Goal: Browse casually: Explore the website without a specific task or goal

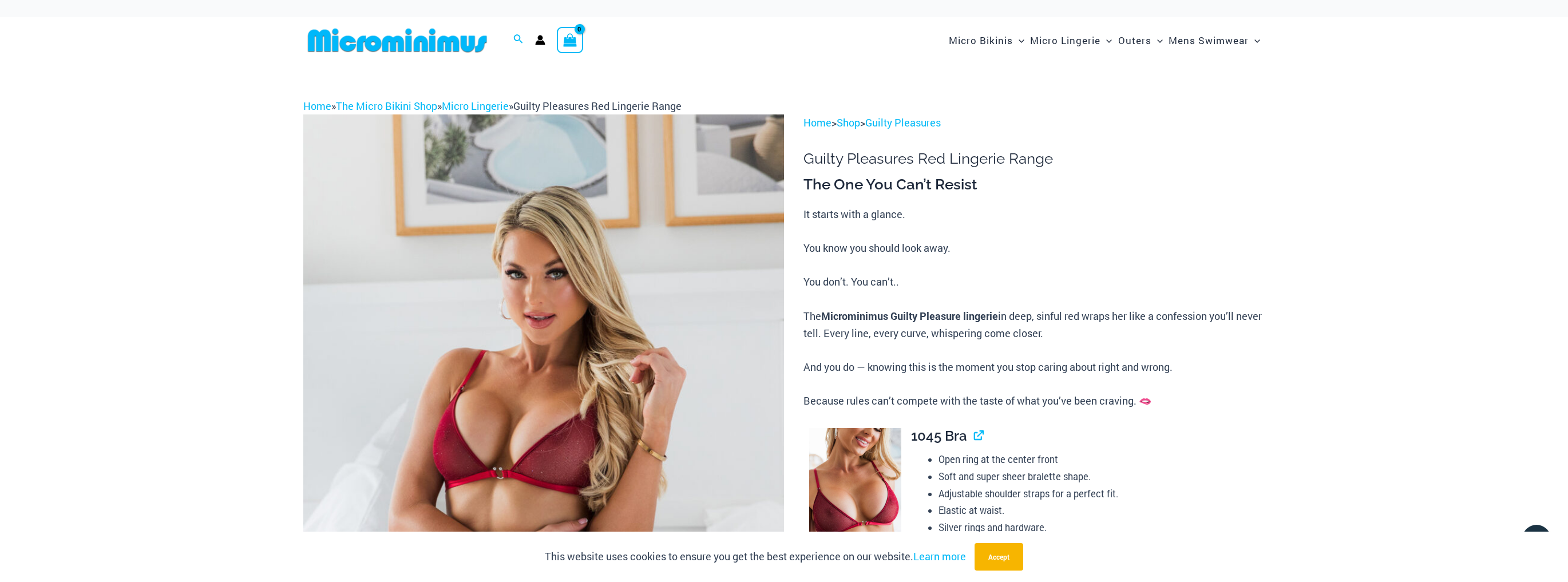
click at [610, 421] on img at bounding box center [543, 475] width 481 height 722
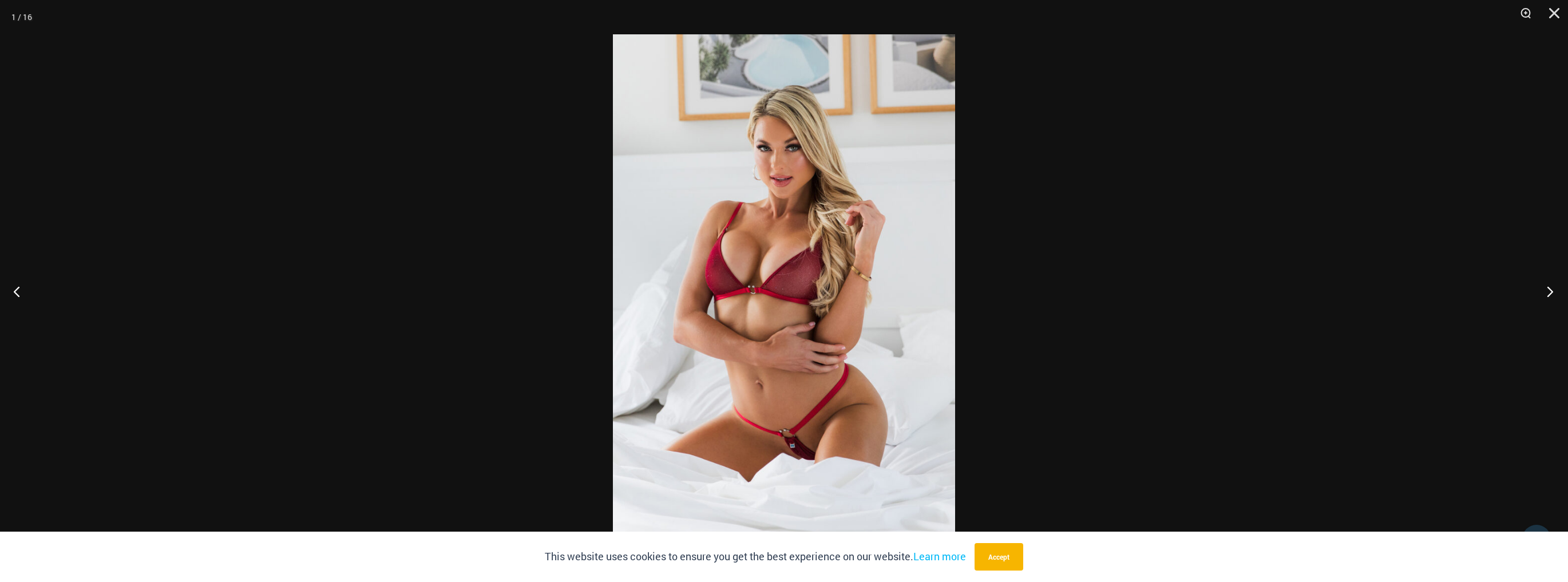
click at [1550, 292] on button "Next" at bounding box center [1546, 291] width 43 height 58
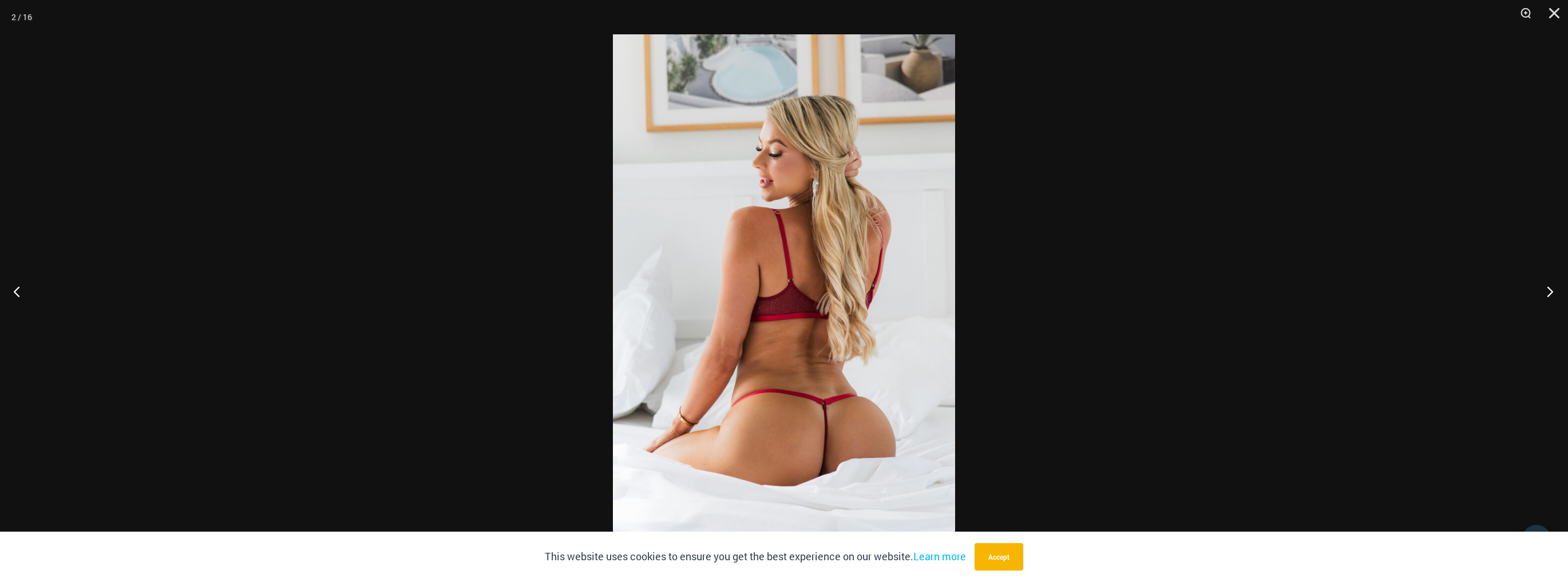
click at [1550, 292] on button "Next" at bounding box center [1546, 291] width 43 height 58
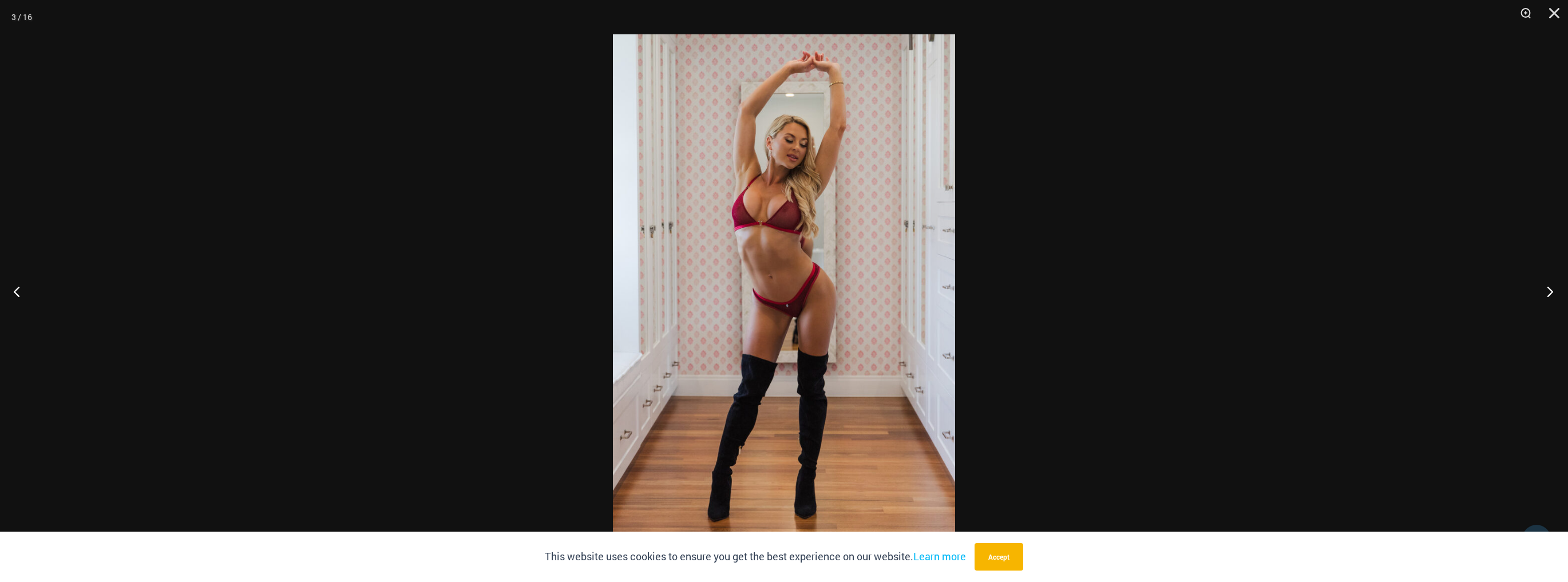
click at [1555, 293] on button "Next" at bounding box center [1546, 291] width 43 height 58
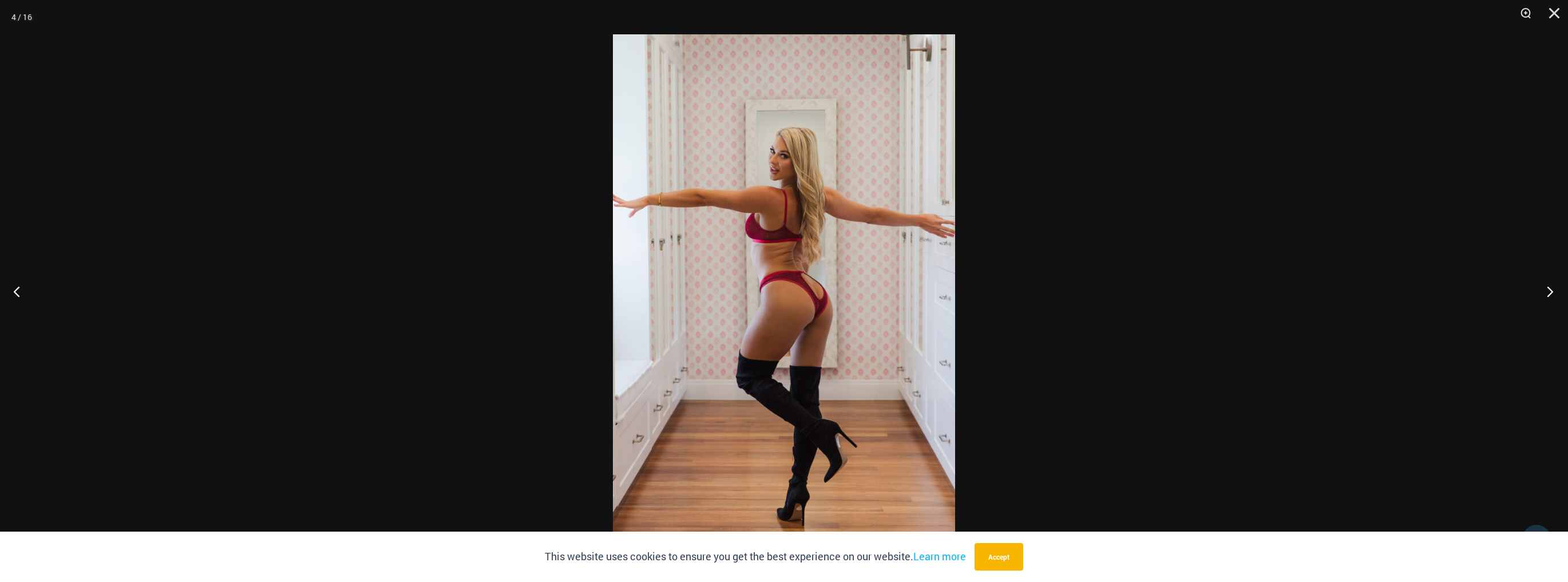
click at [1555, 293] on button "Next" at bounding box center [1546, 291] width 43 height 58
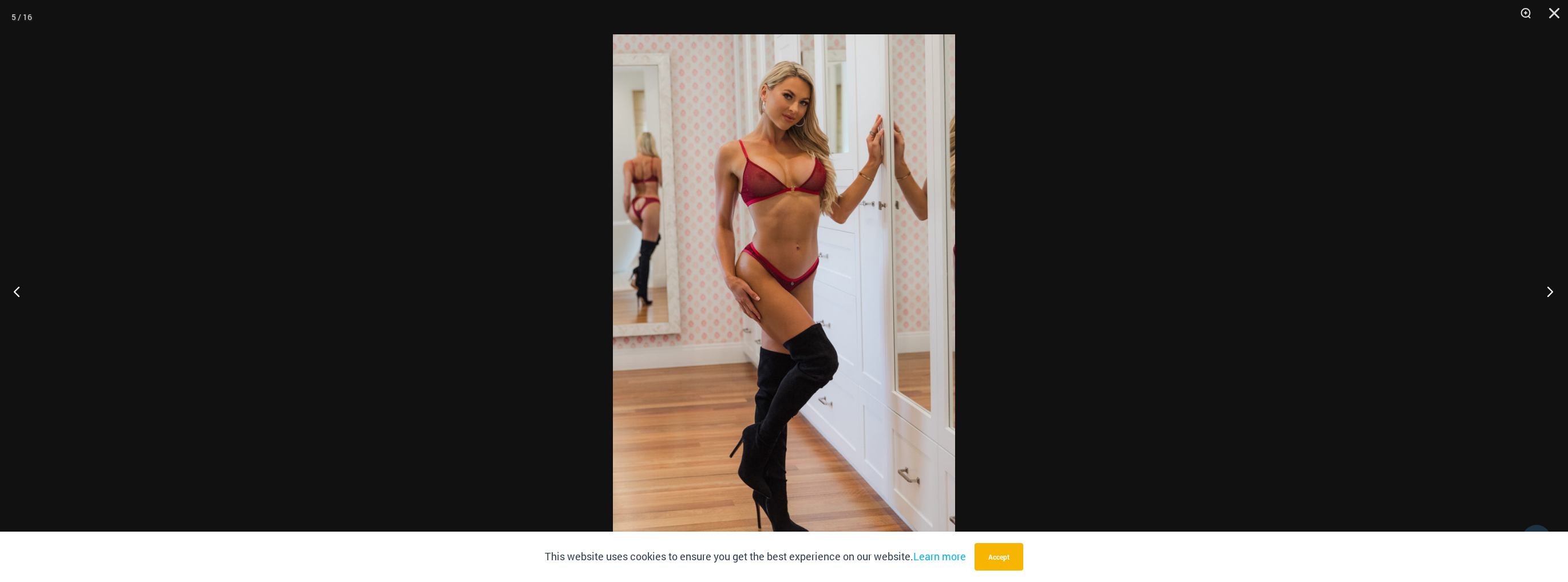
click at [1555, 293] on button "Next" at bounding box center [1546, 291] width 43 height 58
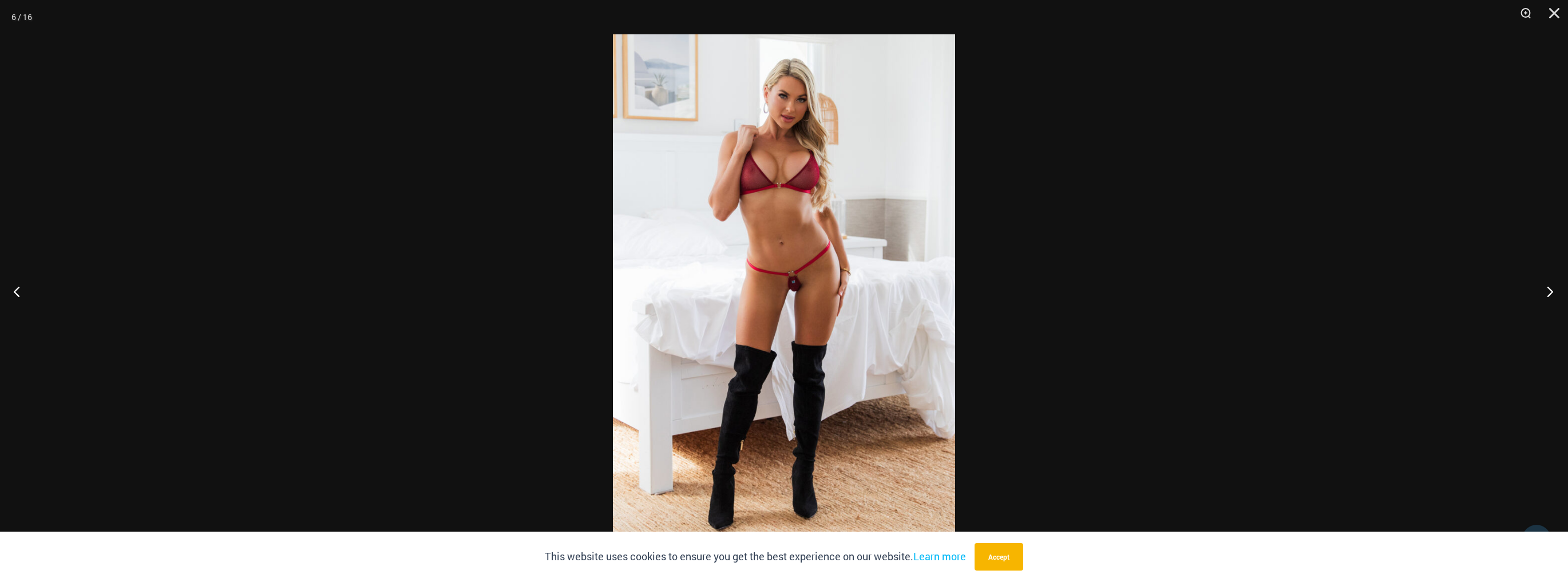
click at [1555, 293] on button "Next" at bounding box center [1546, 291] width 43 height 58
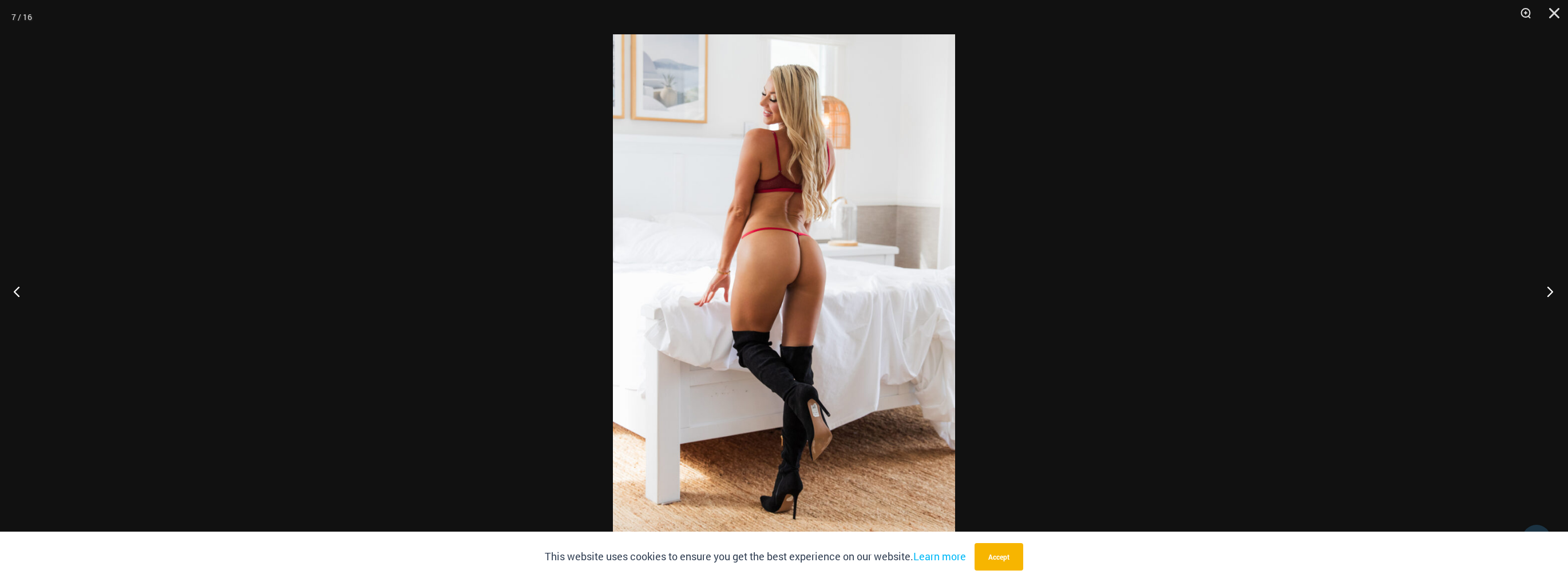
click at [1555, 293] on button "Next" at bounding box center [1546, 291] width 43 height 58
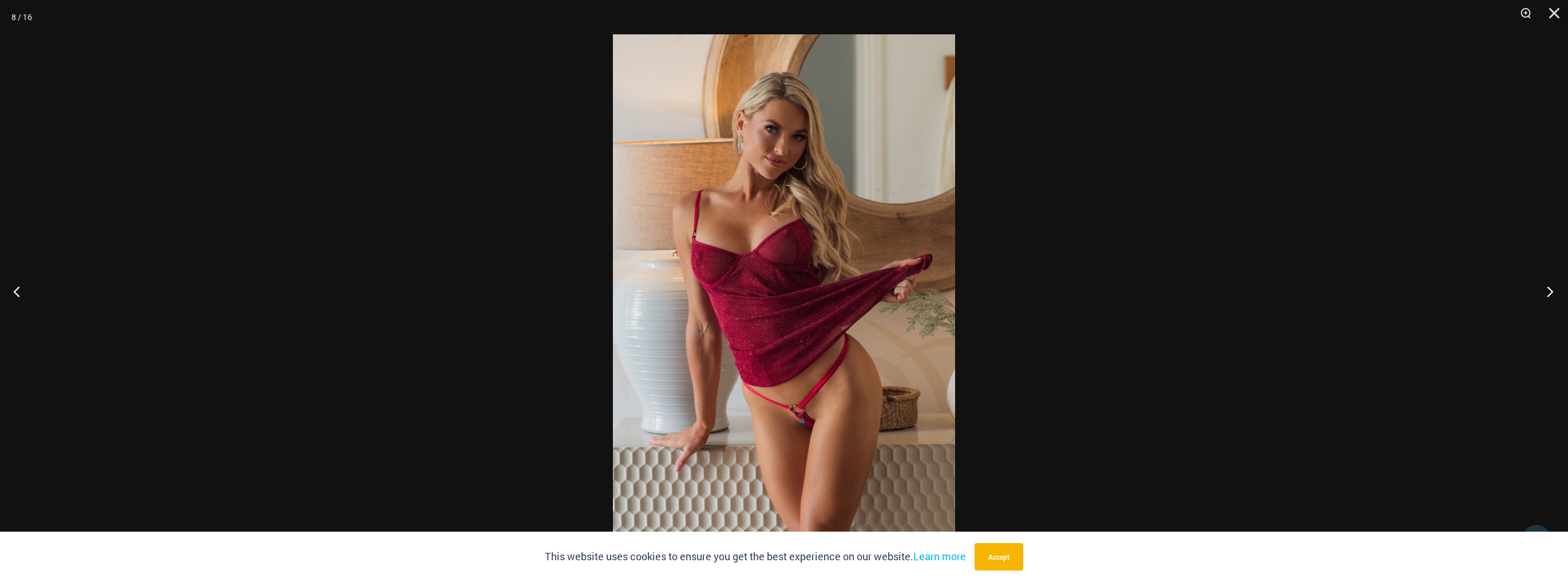
click at [1555, 293] on button "Next" at bounding box center [1546, 291] width 43 height 58
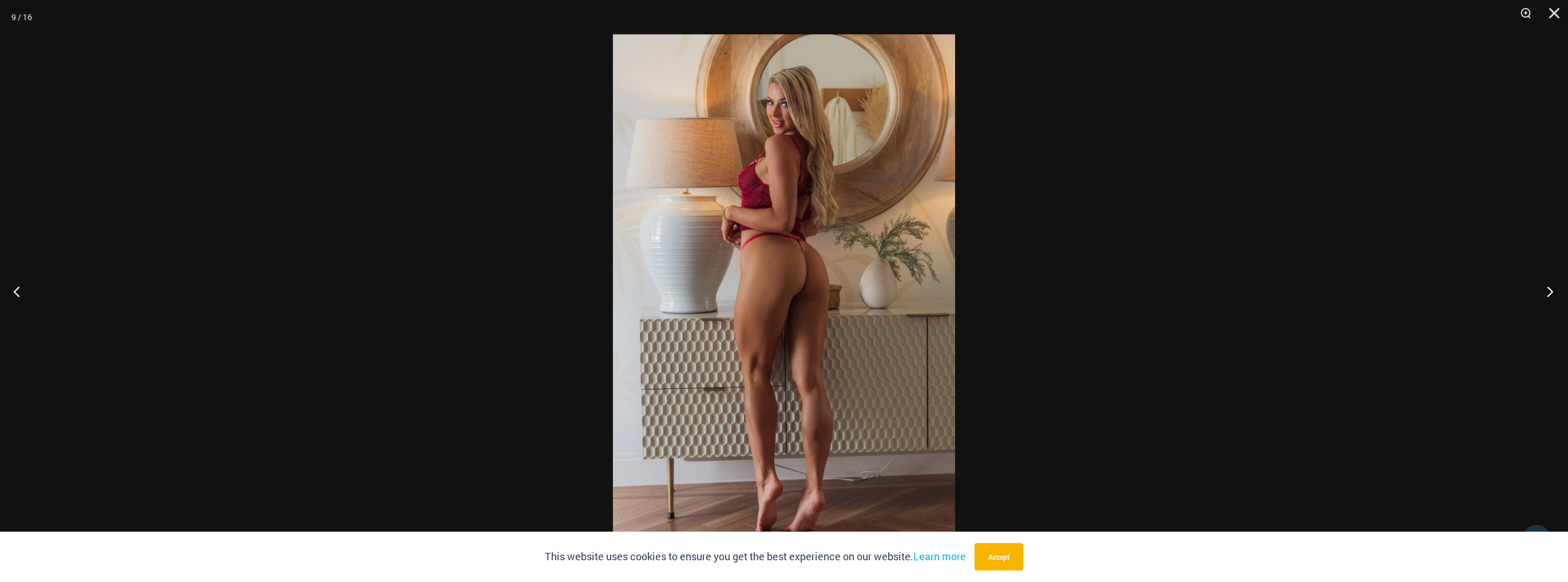
click at [1555, 293] on button "Next" at bounding box center [1546, 291] width 43 height 58
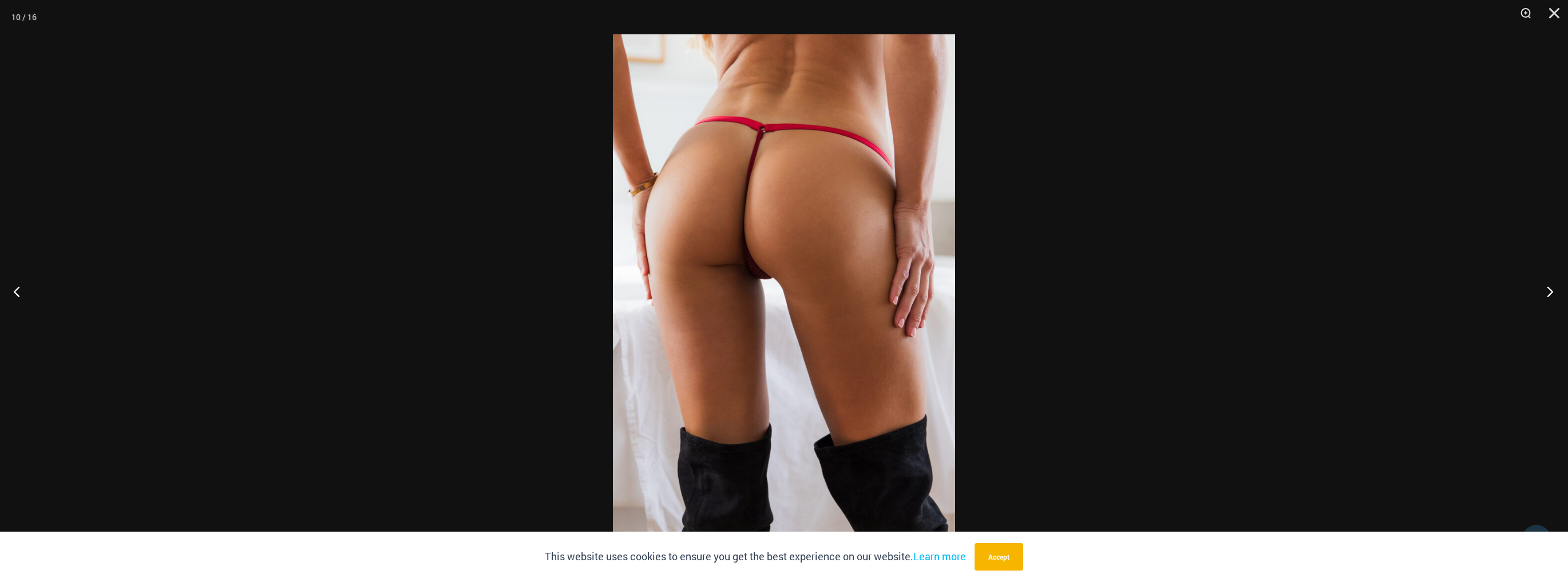
click at [1555, 293] on button "Next" at bounding box center [1546, 291] width 43 height 58
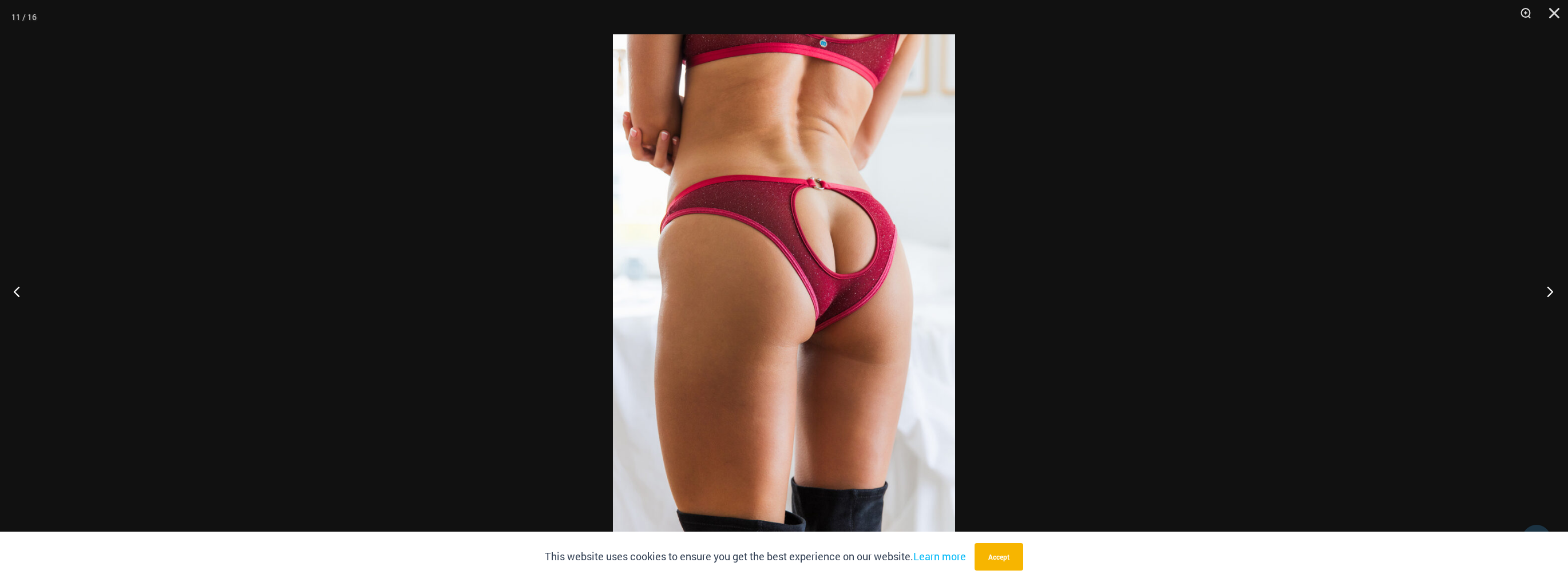
click at [1555, 293] on button "Next" at bounding box center [1546, 291] width 43 height 58
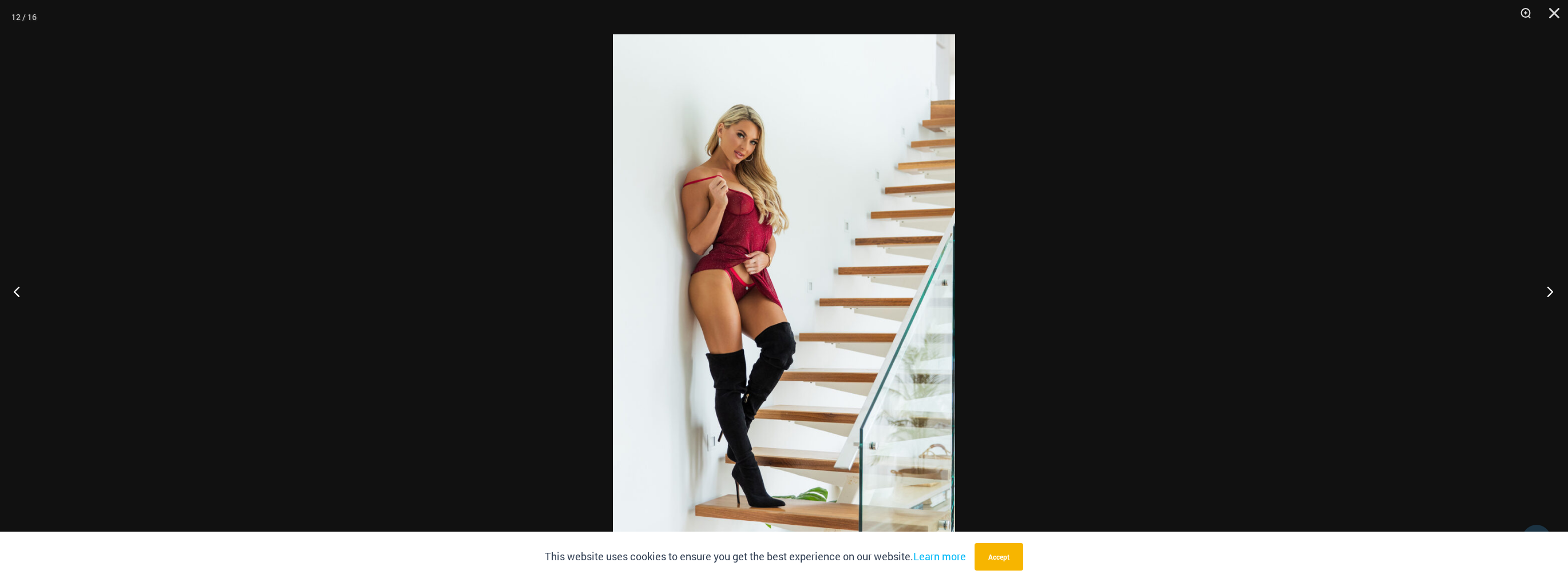
click at [1555, 293] on button "Next" at bounding box center [1546, 291] width 43 height 58
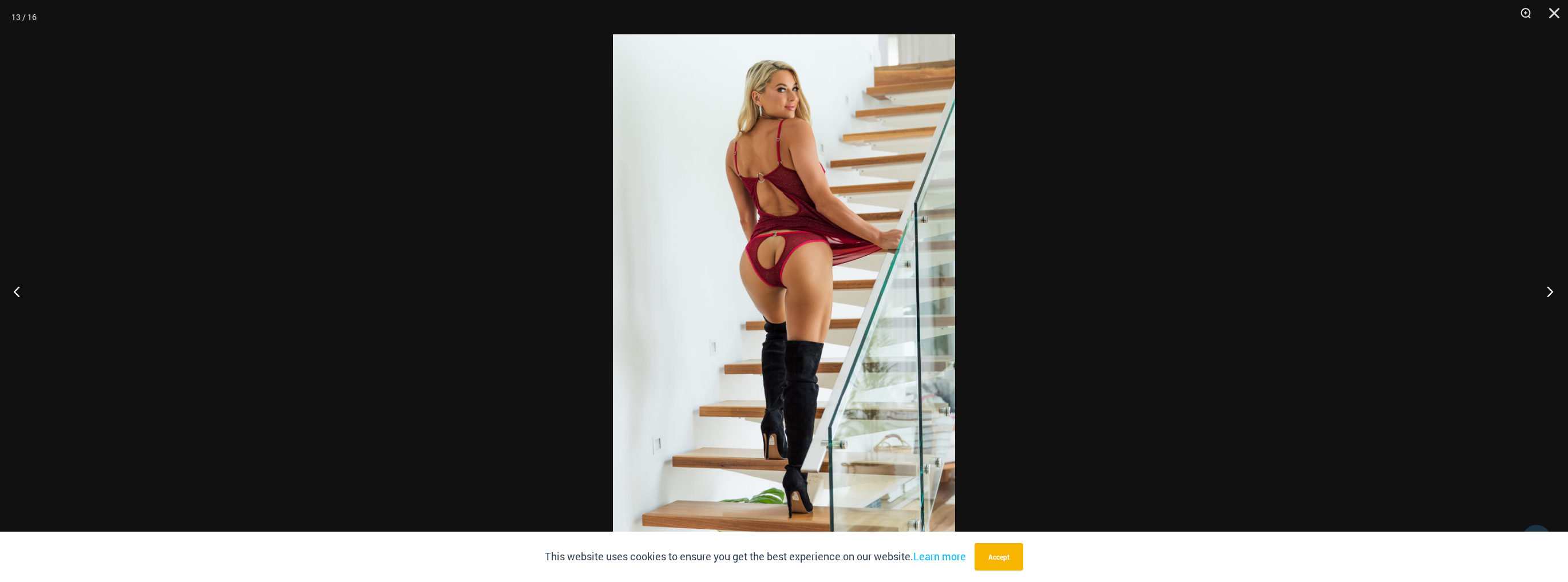
click at [1555, 293] on button "Next" at bounding box center [1546, 291] width 43 height 58
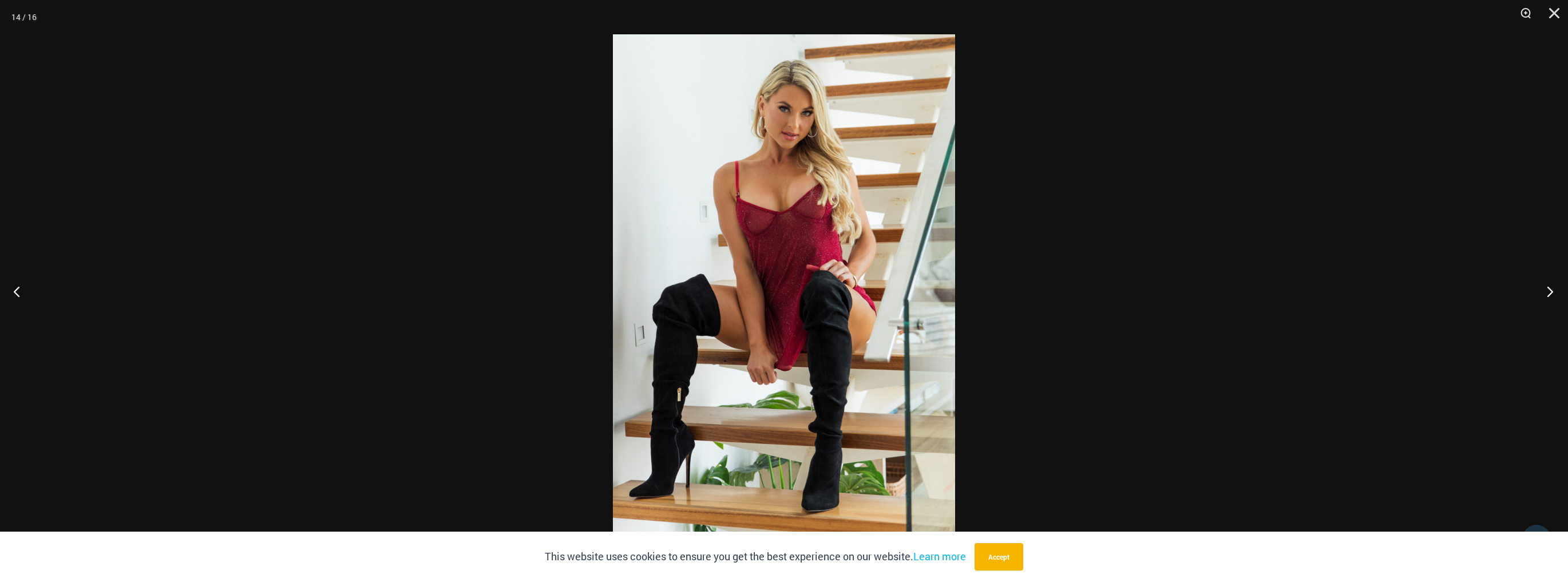
click at [1555, 293] on button "Next" at bounding box center [1546, 291] width 43 height 58
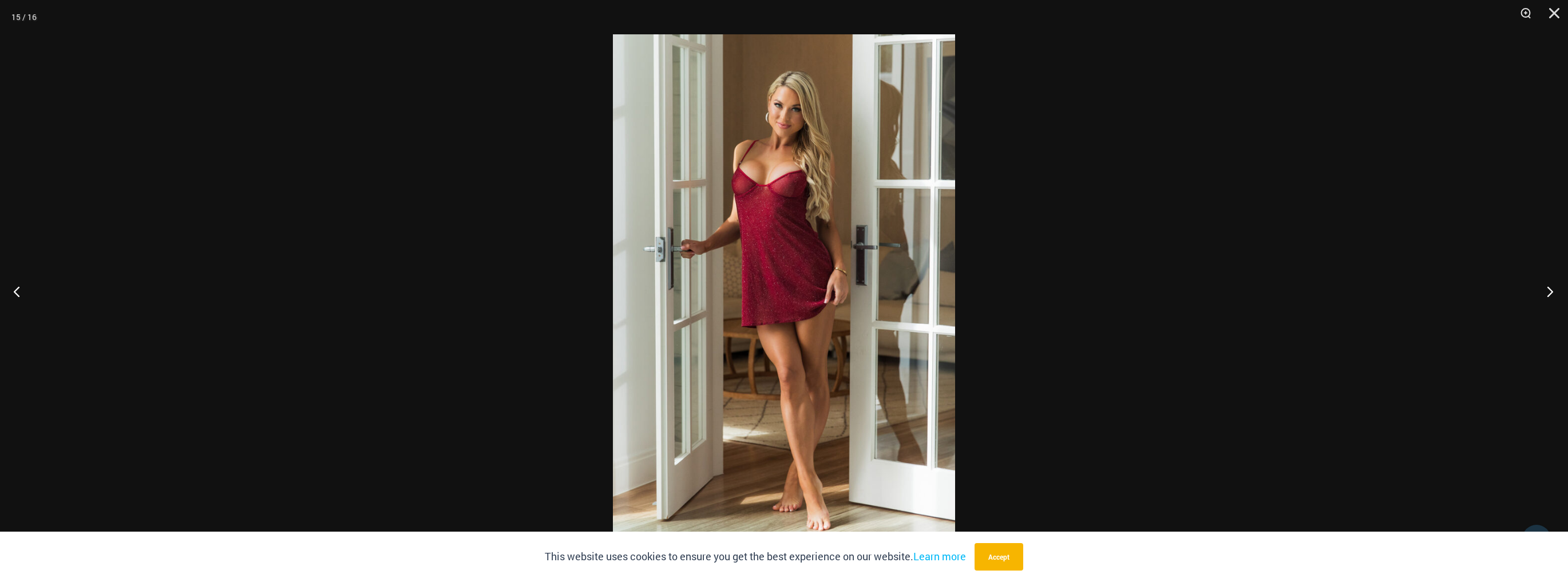
click at [1555, 293] on button "Next" at bounding box center [1546, 291] width 43 height 58
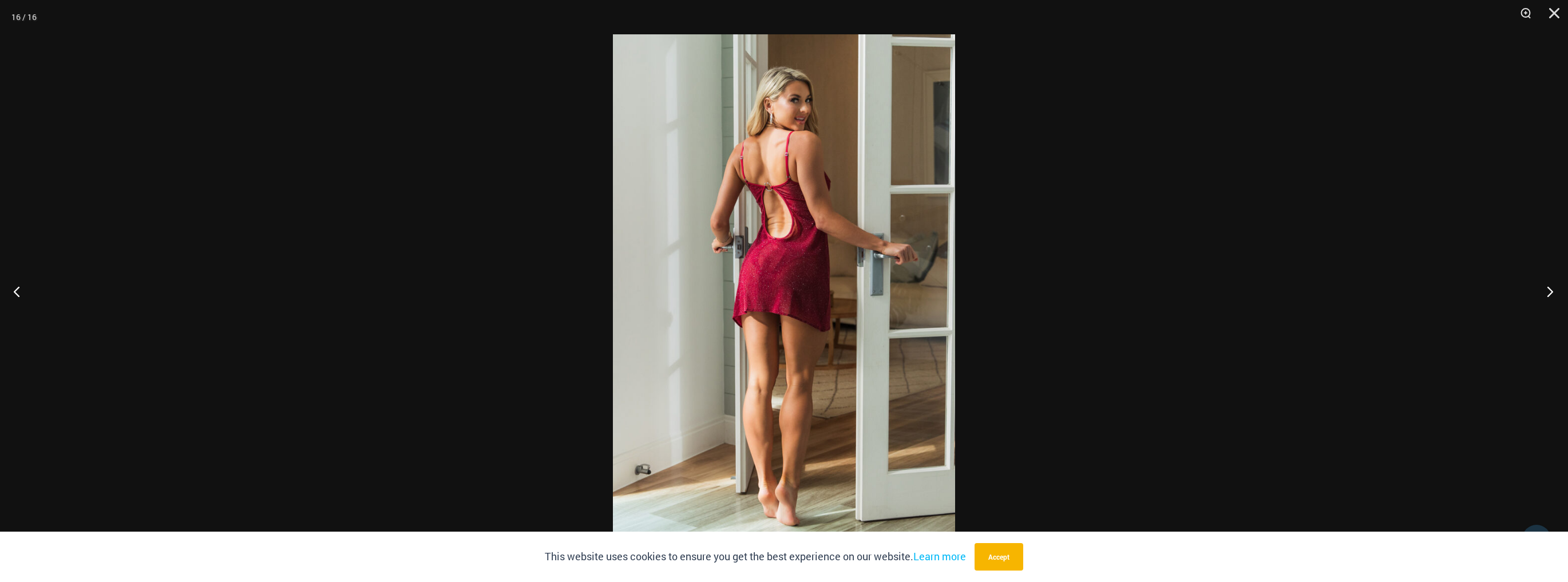
click at [1555, 293] on button "Next" at bounding box center [1546, 291] width 43 height 58
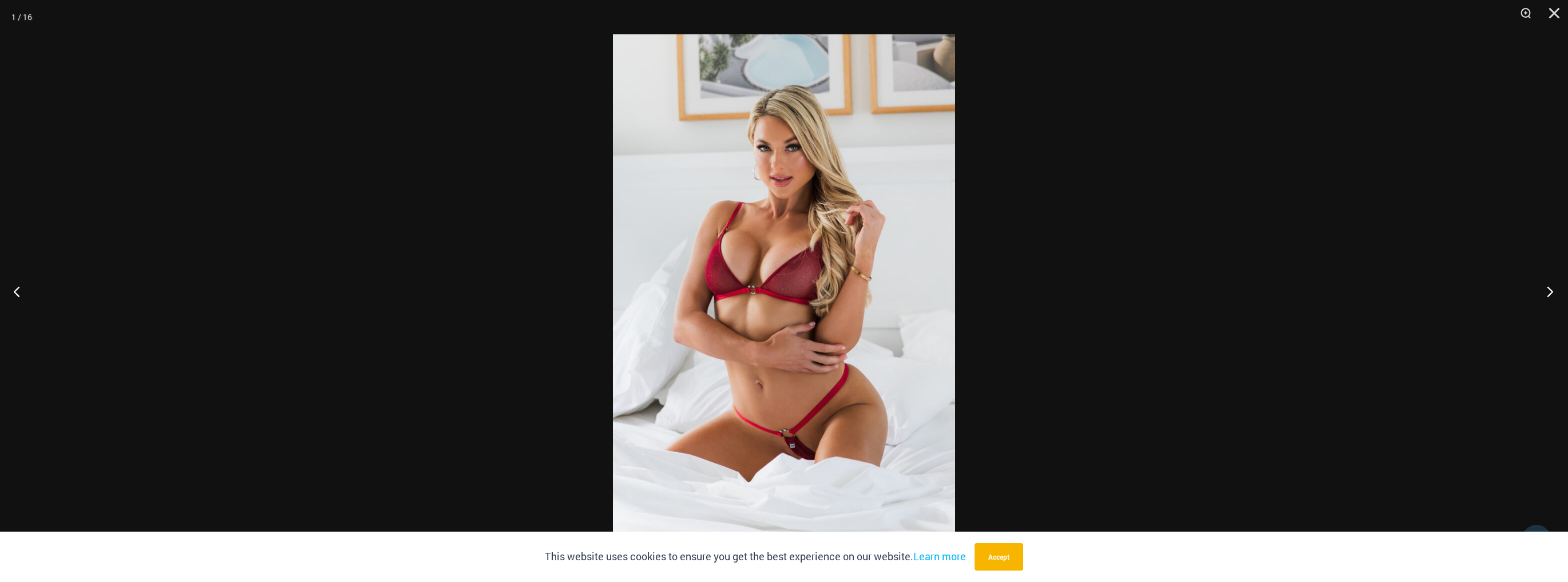
click at [1555, 293] on button "Next" at bounding box center [1546, 291] width 43 height 58
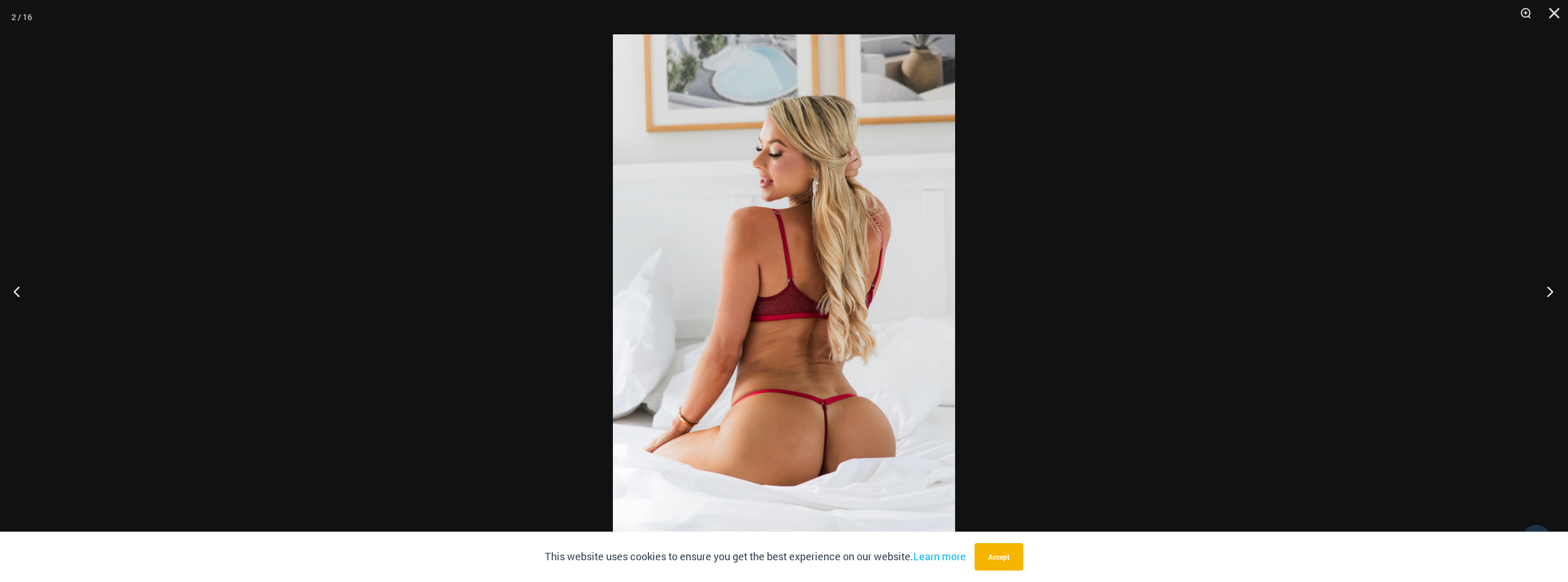
click at [1555, 293] on button "Next" at bounding box center [1546, 291] width 43 height 58
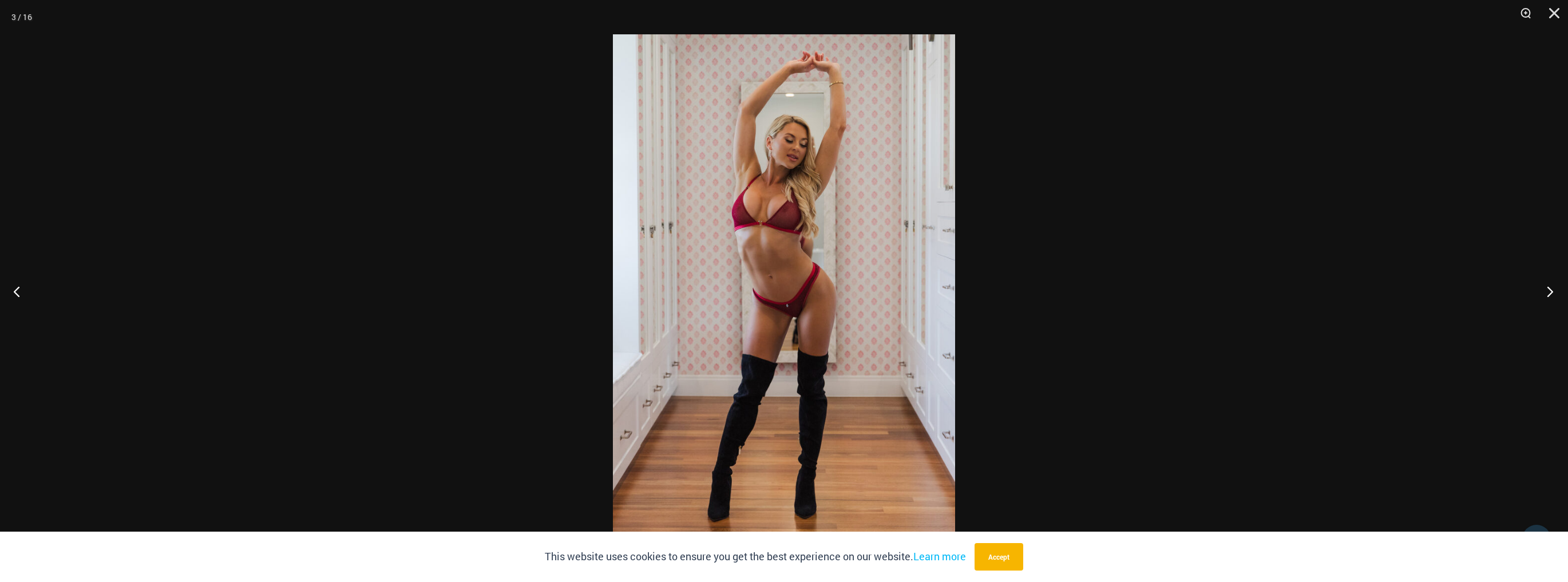
click at [1555, 293] on button "Next" at bounding box center [1546, 291] width 43 height 58
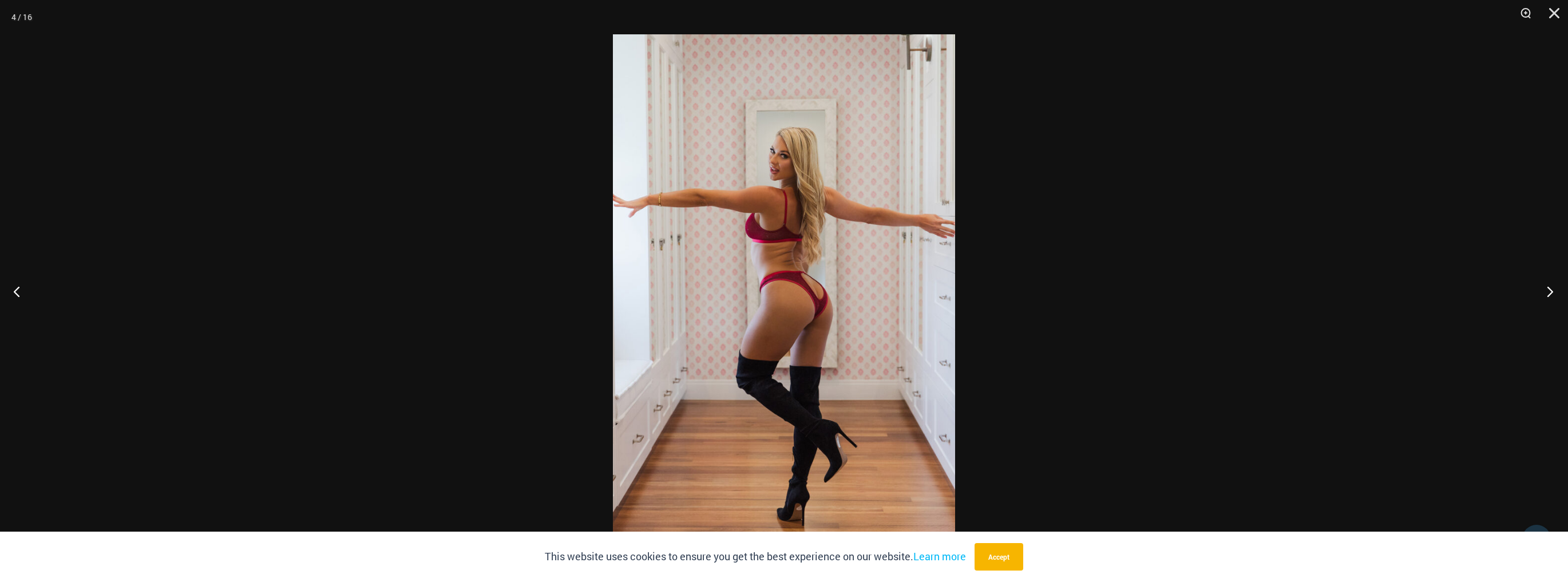
click at [1555, 293] on button "Next" at bounding box center [1546, 291] width 43 height 58
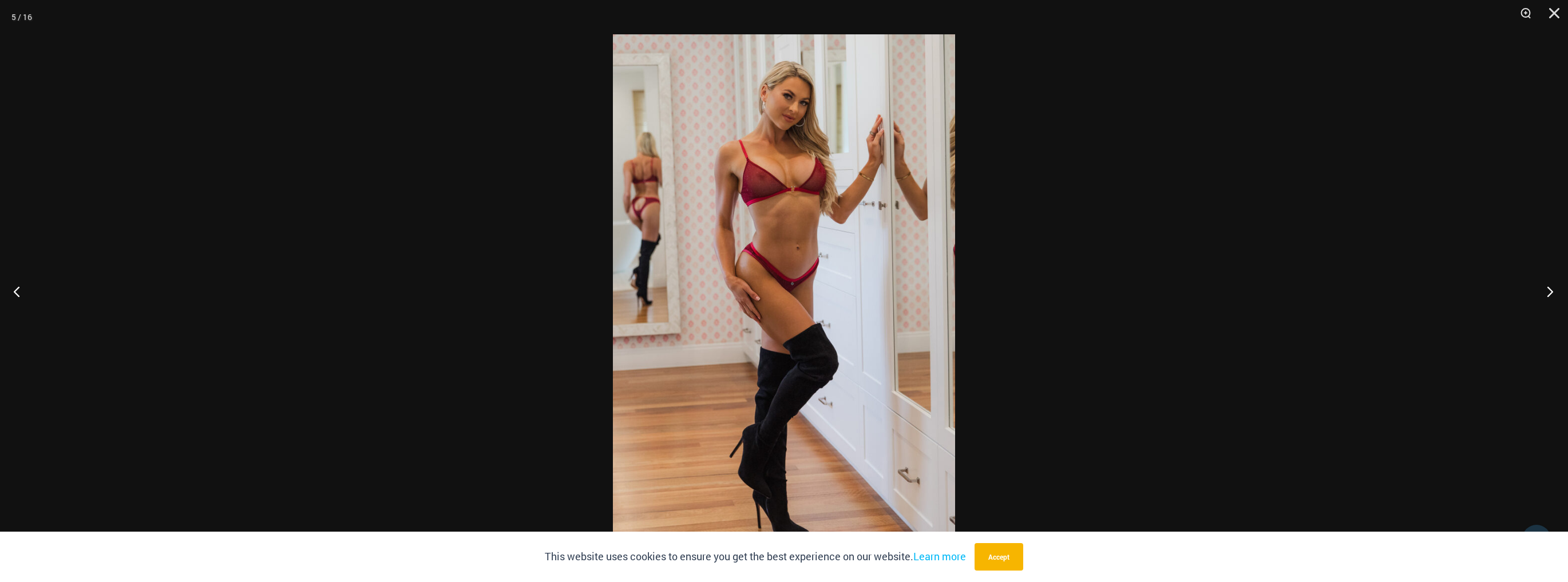
click at [1555, 293] on button "Next" at bounding box center [1546, 291] width 43 height 58
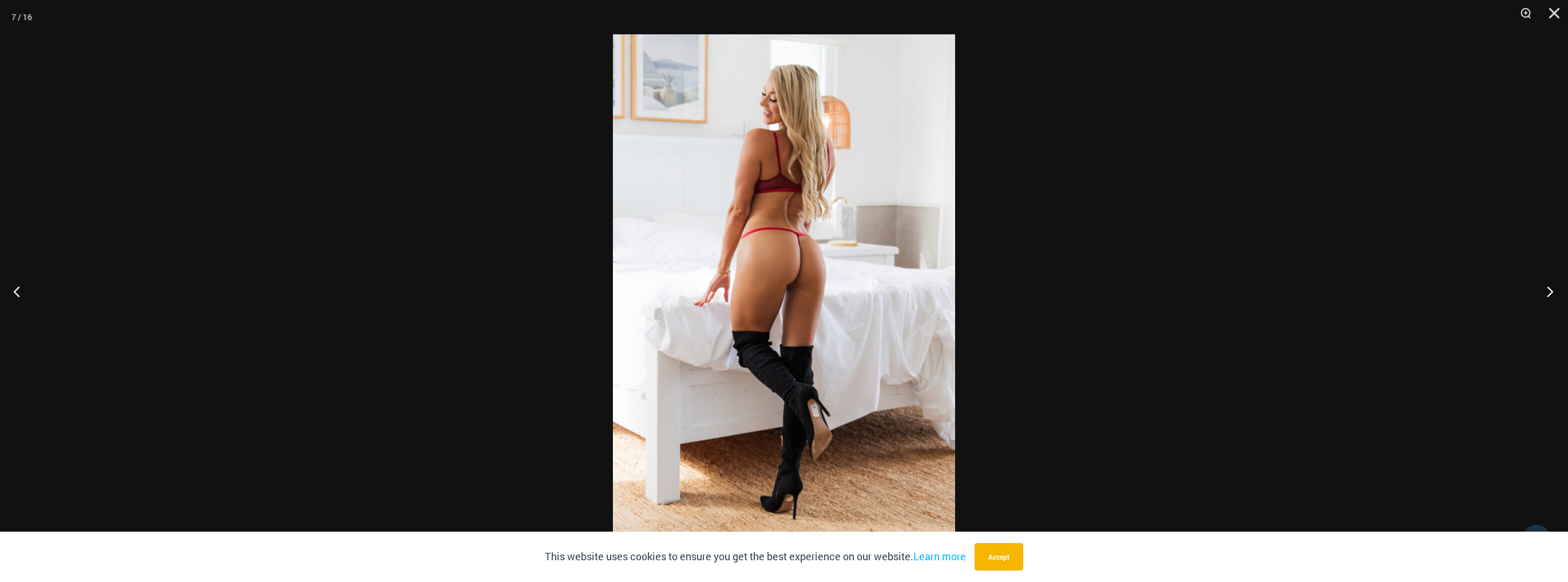
click at [1555, 293] on button "Next" at bounding box center [1546, 291] width 43 height 58
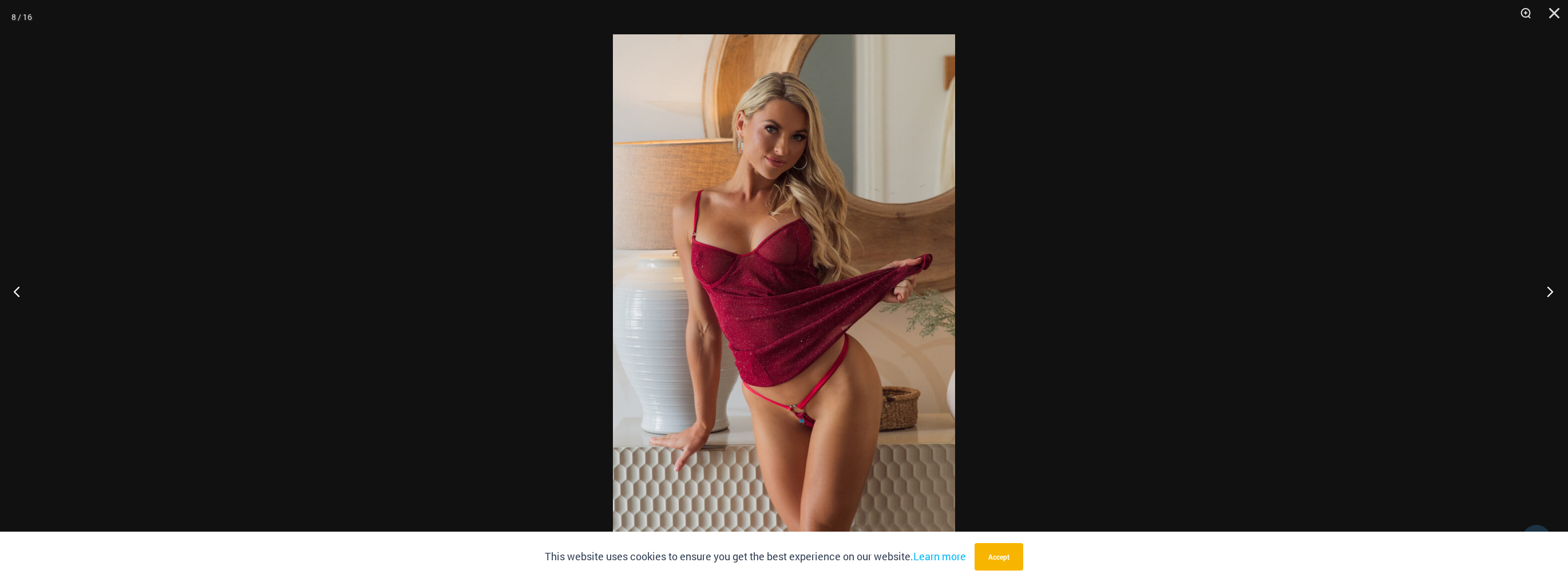
click at [1555, 293] on button "Next" at bounding box center [1546, 291] width 43 height 58
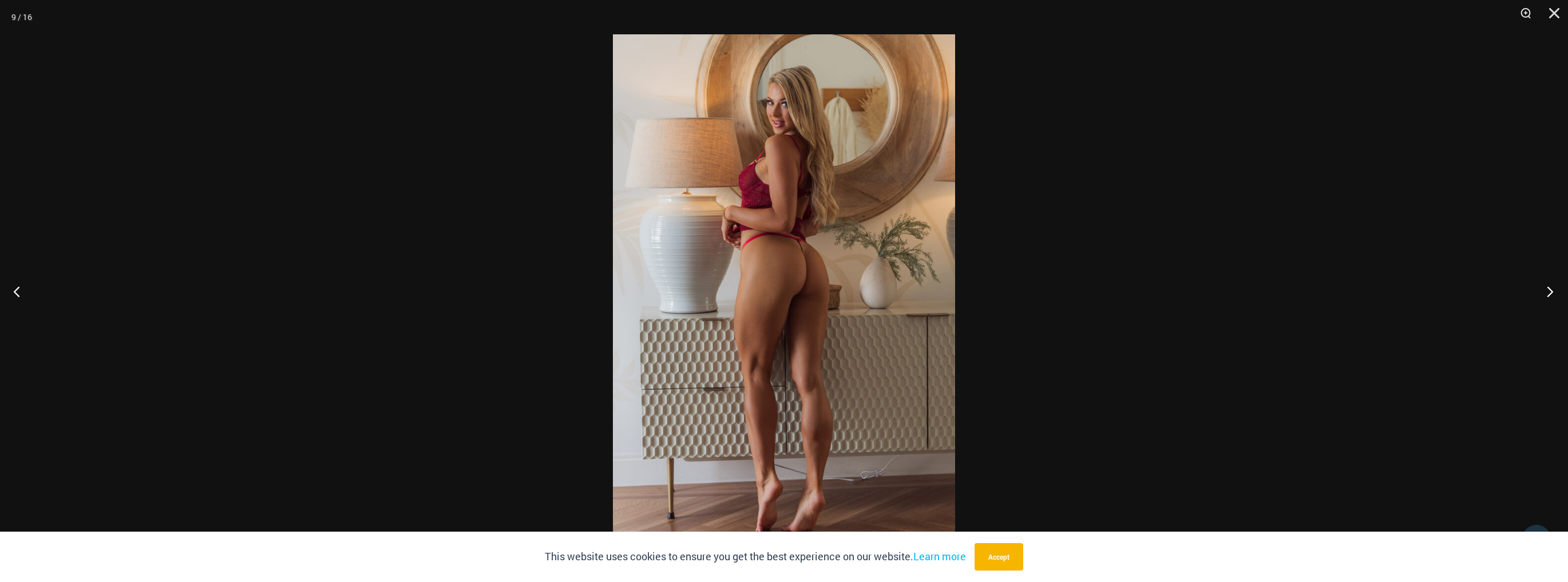
click at [1555, 293] on button "Next" at bounding box center [1546, 291] width 43 height 58
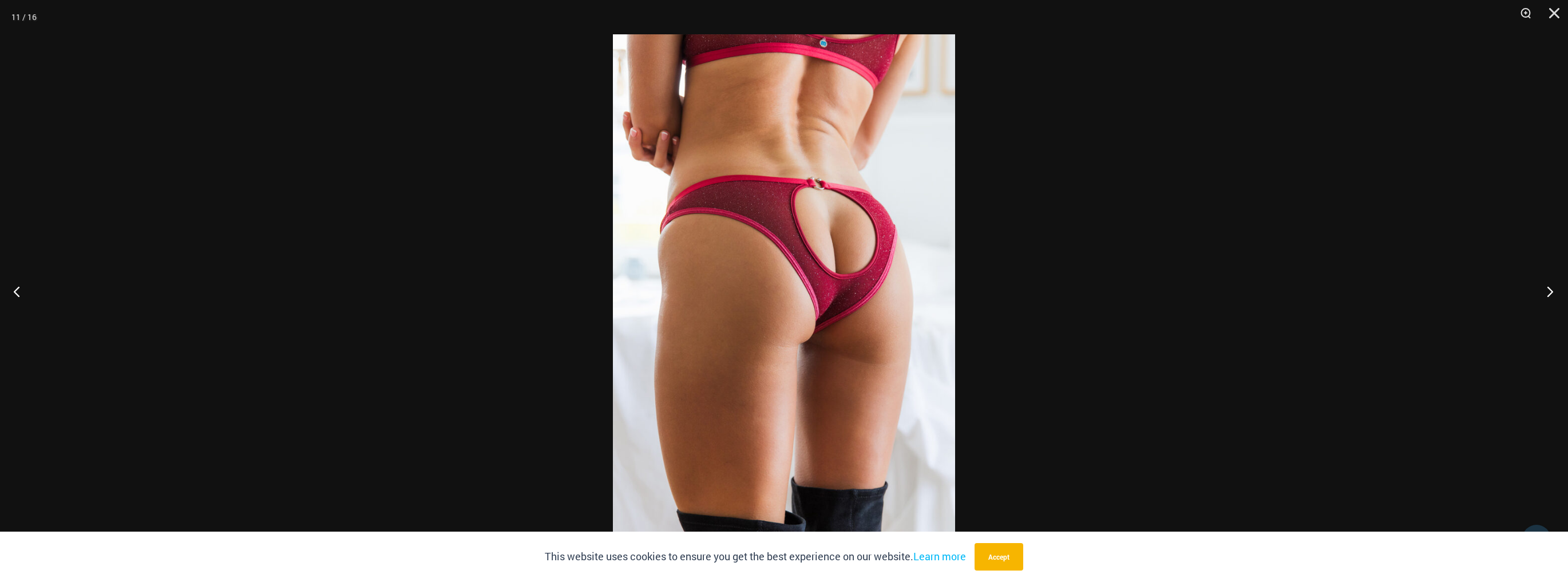
click at [1555, 293] on button "Next" at bounding box center [1546, 291] width 43 height 58
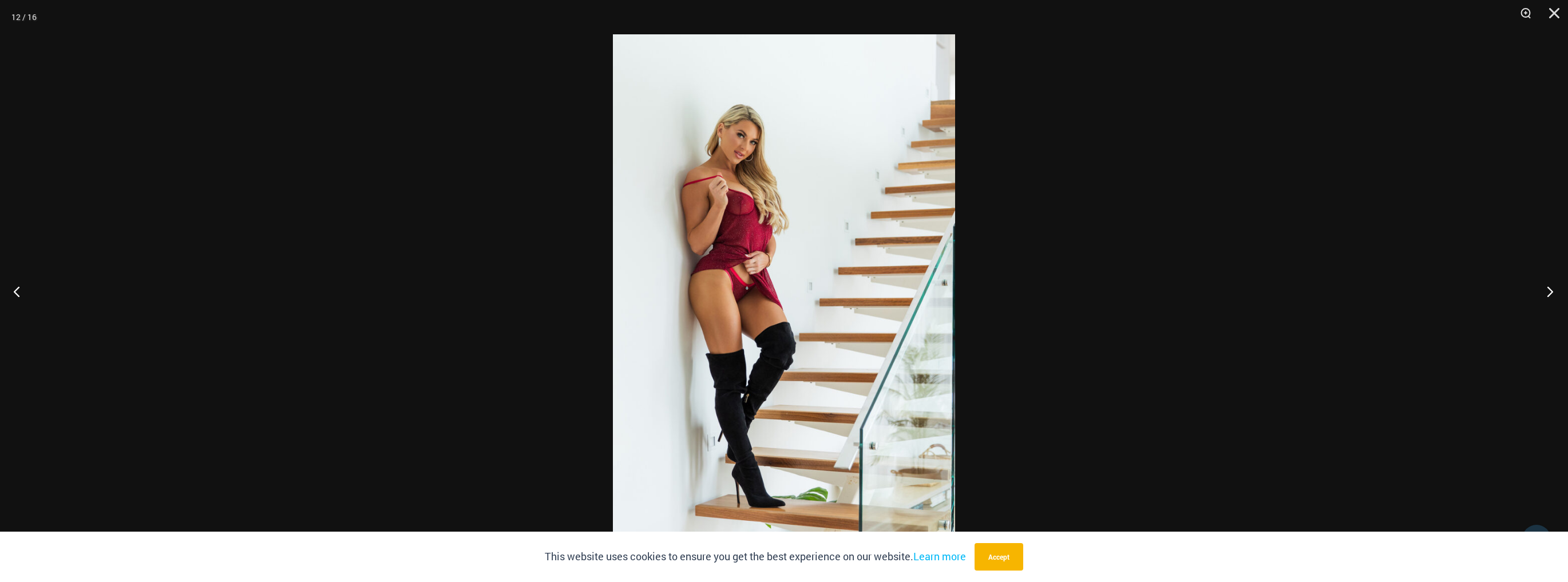
click at [1555, 293] on button "Next" at bounding box center [1546, 291] width 43 height 58
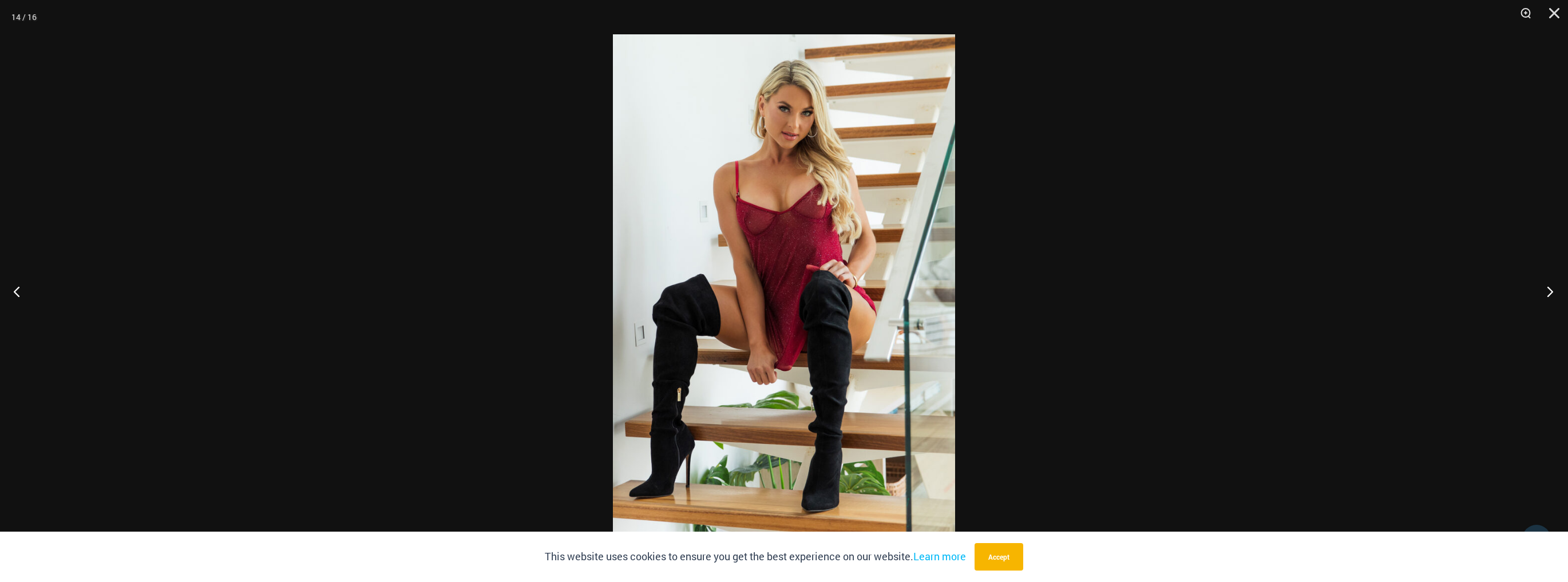
click at [1555, 293] on button "Next" at bounding box center [1546, 291] width 43 height 58
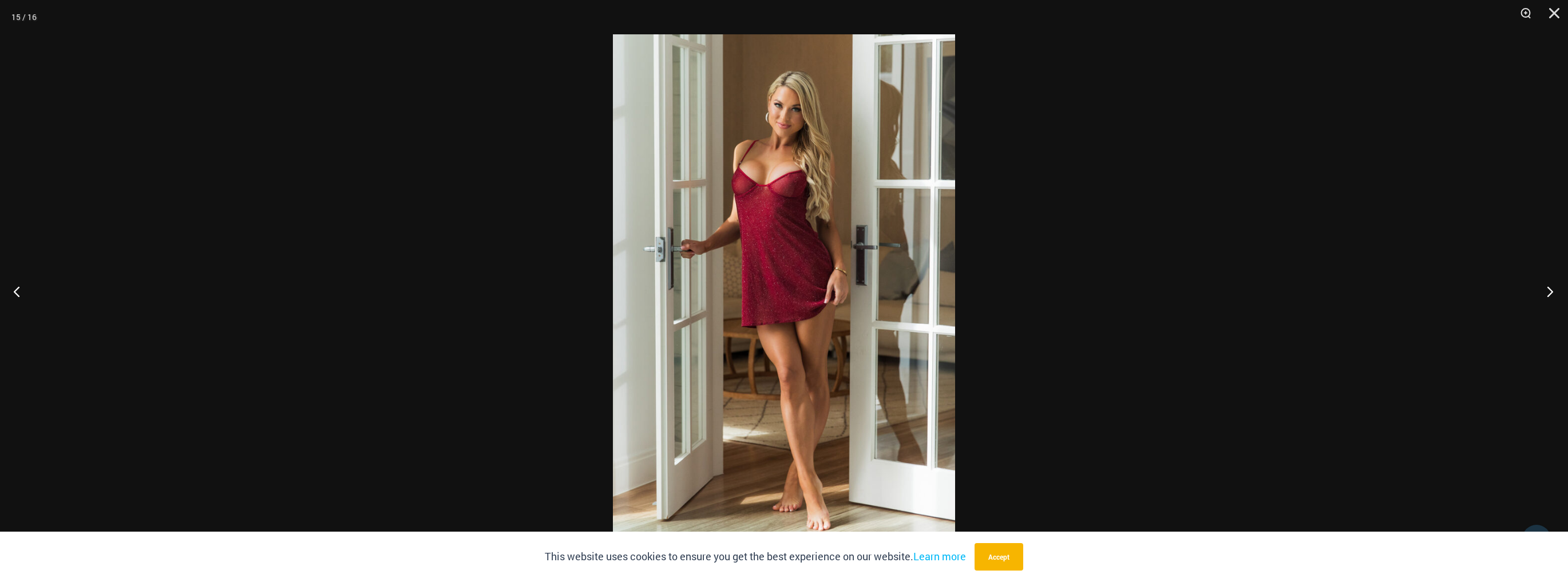
click at [1555, 293] on button "Next" at bounding box center [1546, 291] width 43 height 58
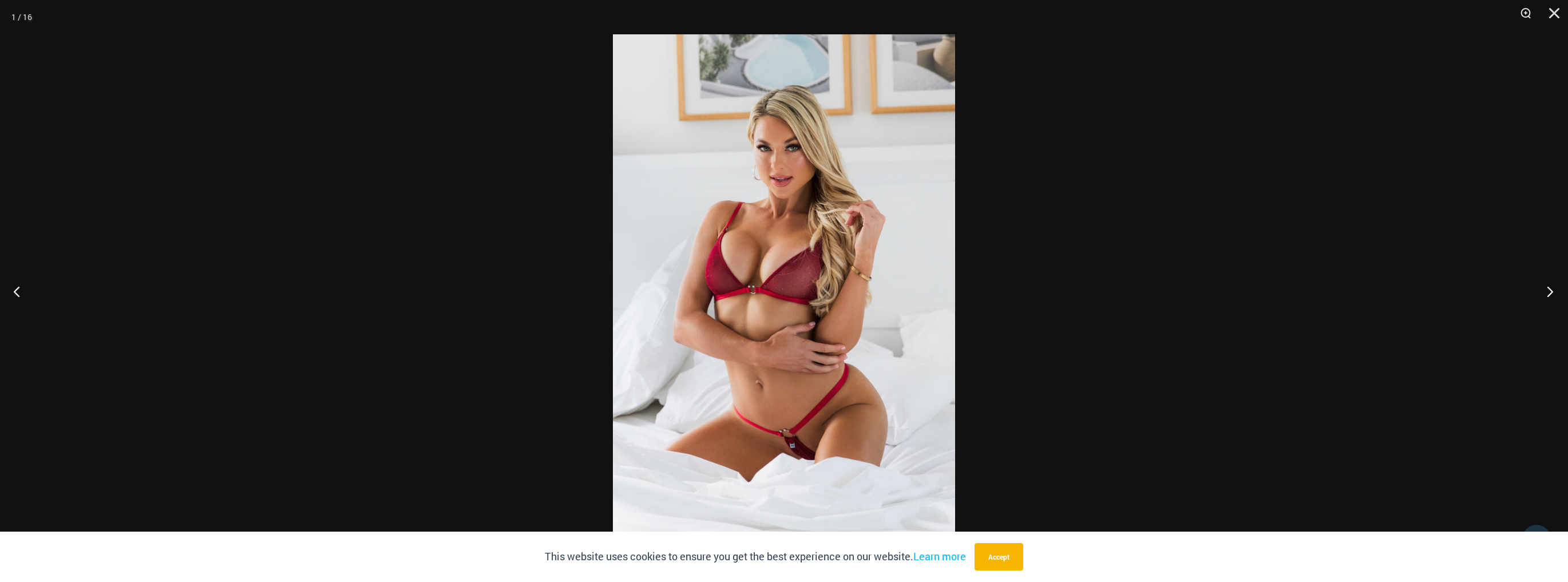
click at [1555, 293] on button "Next" at bounding box center [1546, 291] width 43 height 58
click at [1553, 293] on button "Next" at bounding box center [1546, 291] width 43 height 58
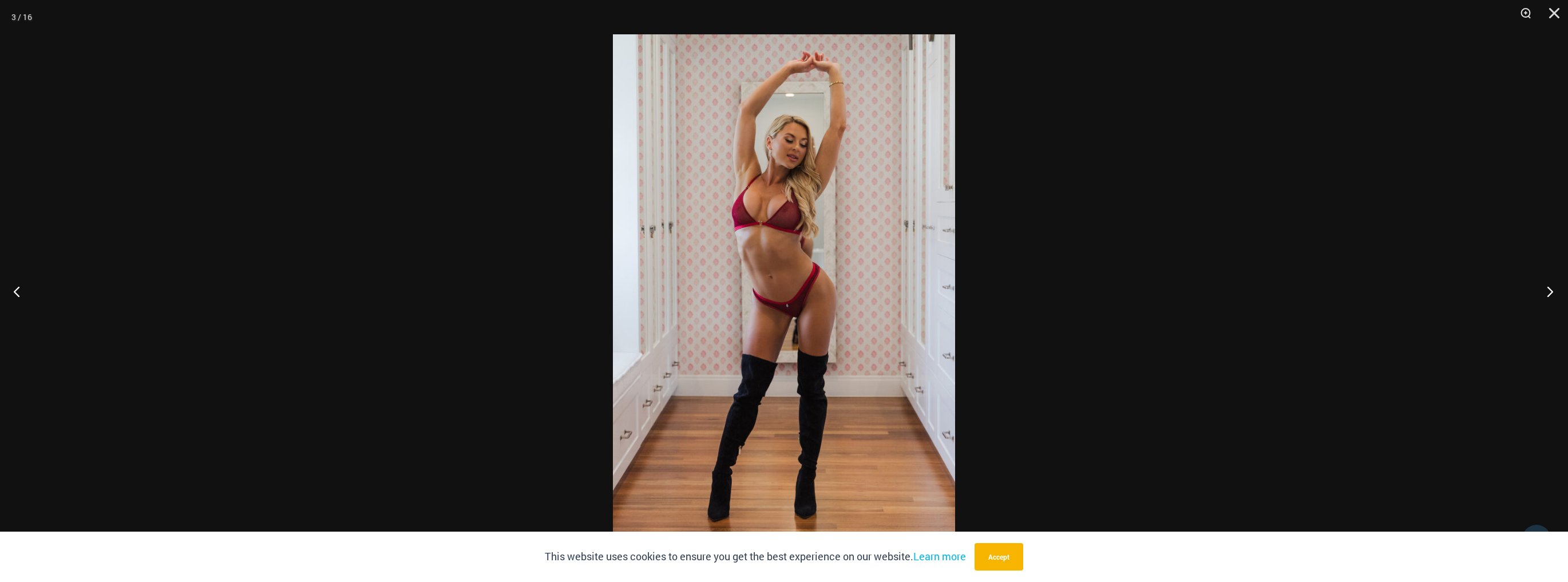
click at [1553, 293] on button "Next" at bounding box center [1546, 291] width 43 height 58
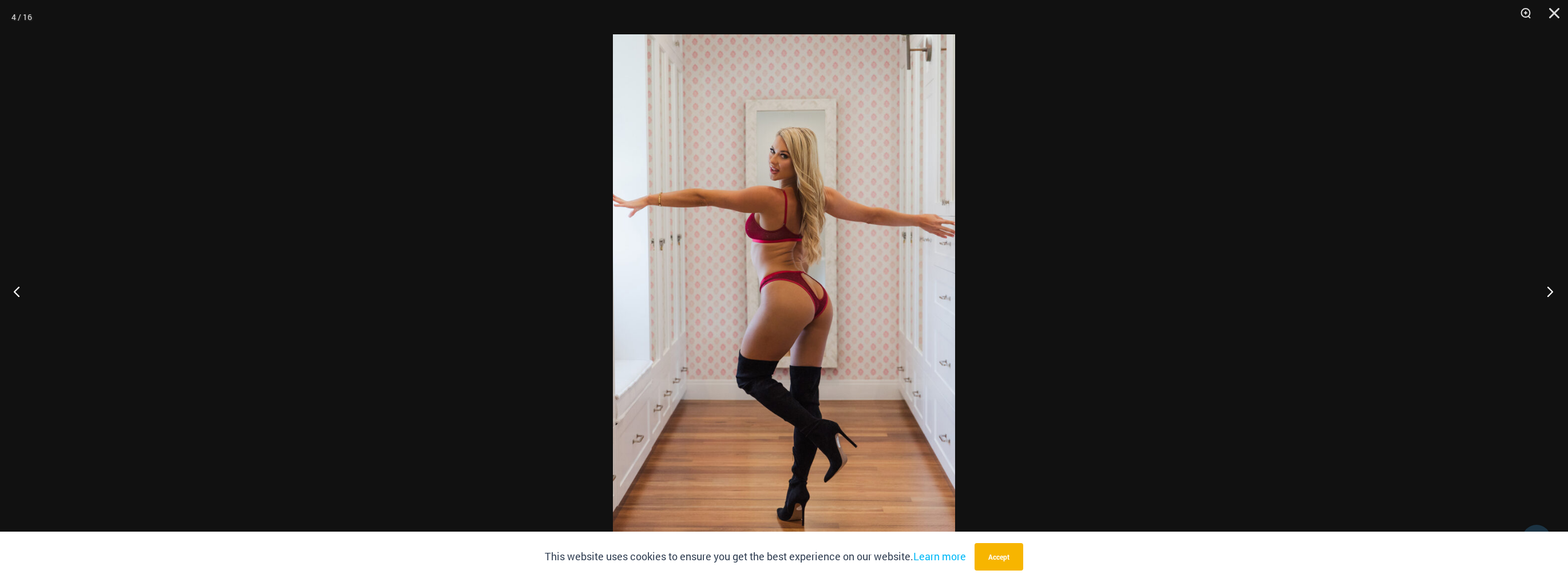
click at [1553, 293] on button "Next" at bounding box center [1546, 291] width 43 height 58
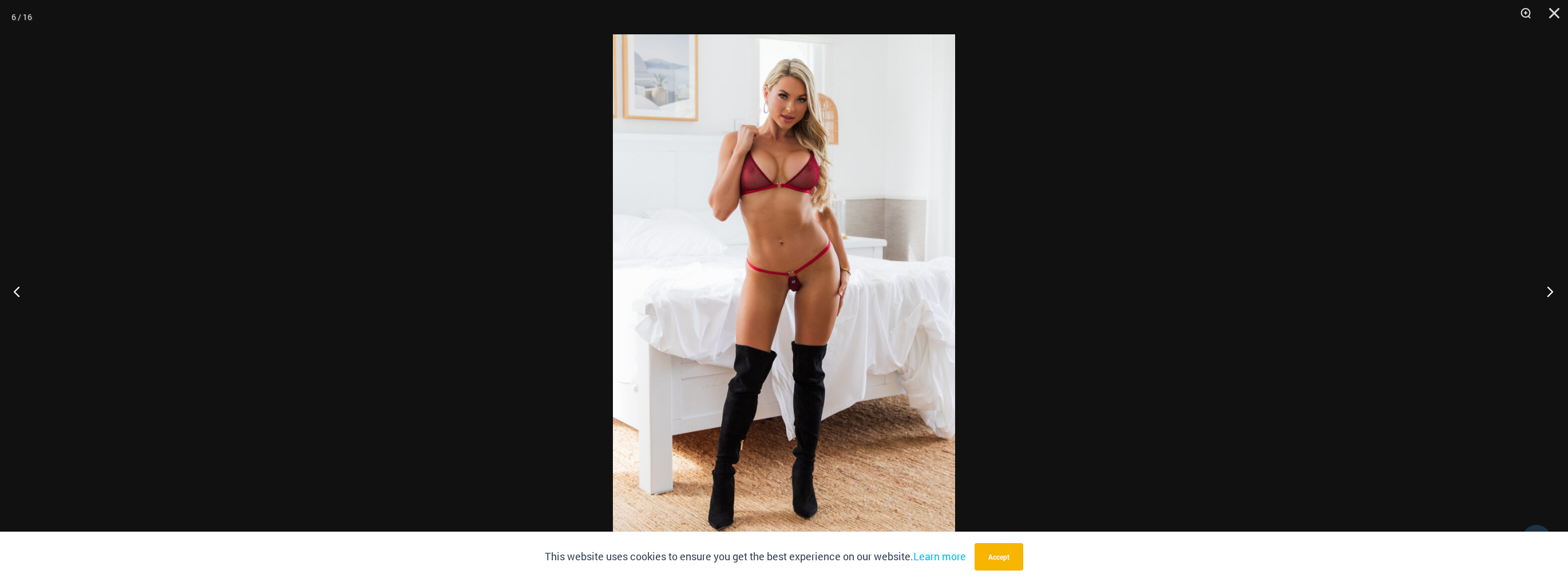
click at [1553, 293] on button "Next" at bounding box center [1546, 291] width 43 height 58
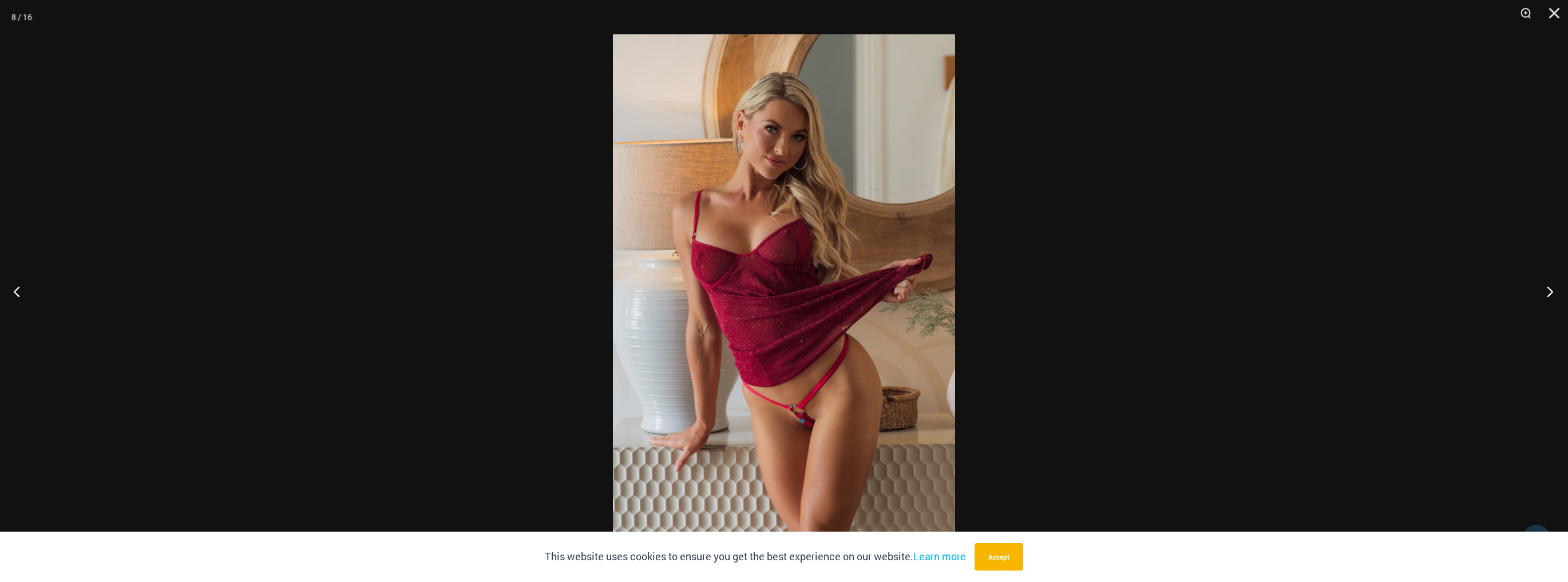
click at [1552, 293] on button "Next" at bounding box center [1546, 291] width 43 height 58
click at [1551, 293] on button "Next" at bounding box center [1546, 291] width 43 height 58
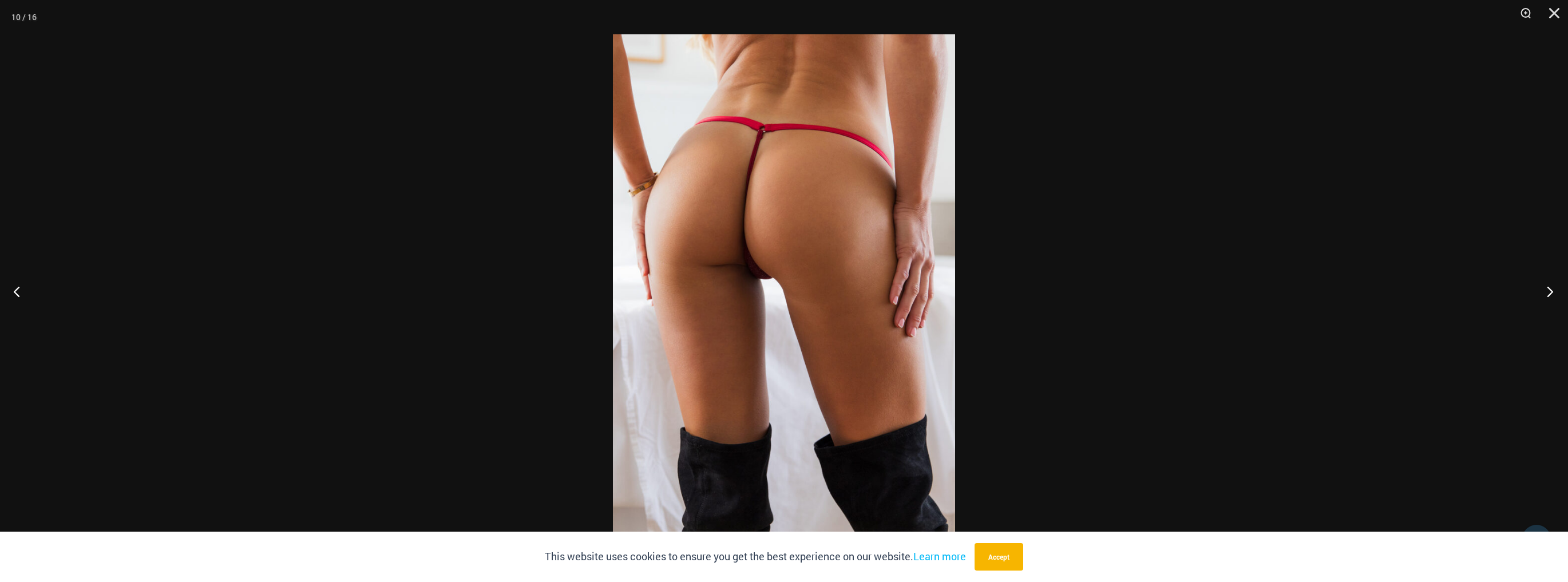
click at [1551, 293] on button "Next" at bounding box center [1546, 291] width 43 height 58
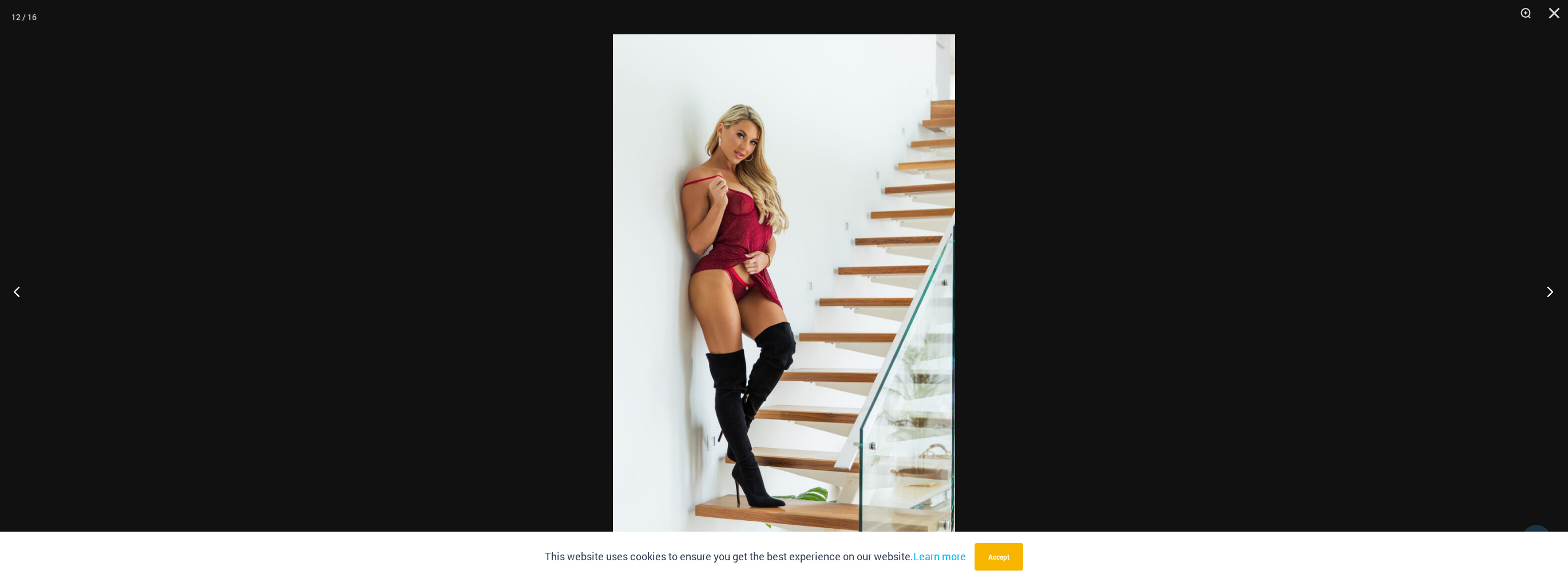
click at [1551, 293] on button "Next" at bounding box center [1546, 291] width 43 height 58
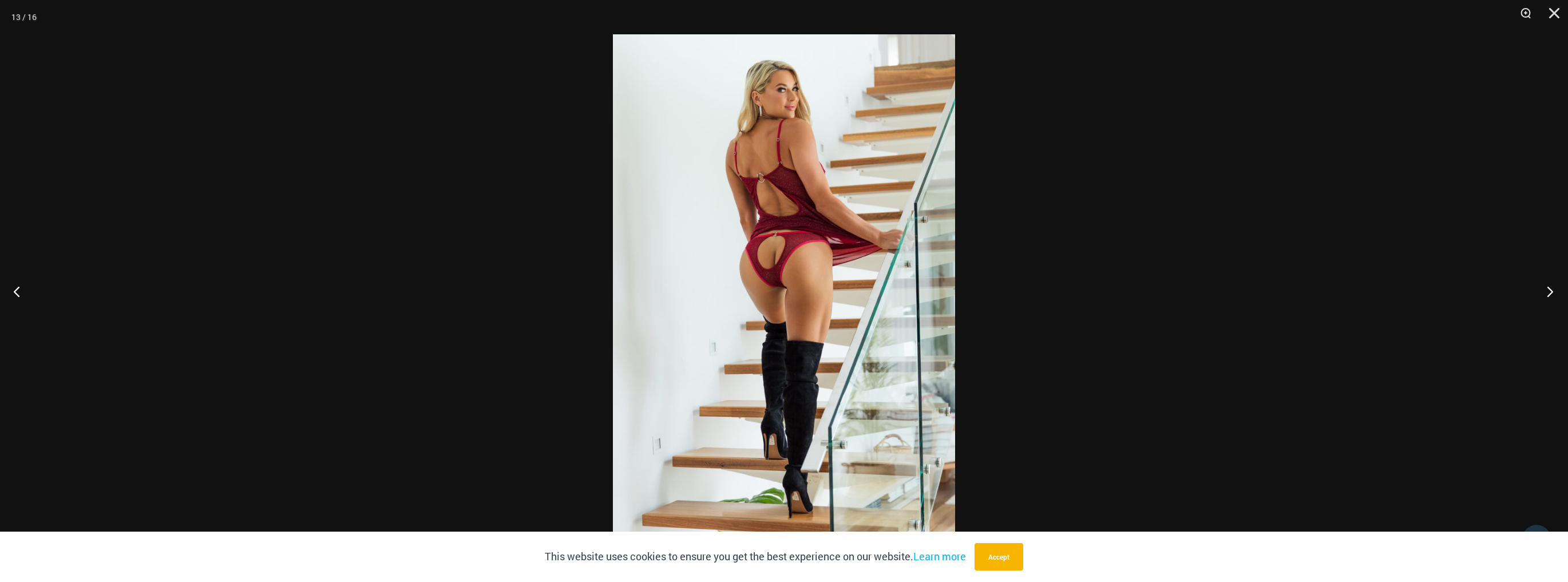
click at [1551, 293] on button "Next" at bounding box center [1546, 291] width 43 height 58
click at [1549, 293] on button "Next" at bounding box center [1546, 291] width 43 height 58
